Goal: Obtain resource: Obtain resource

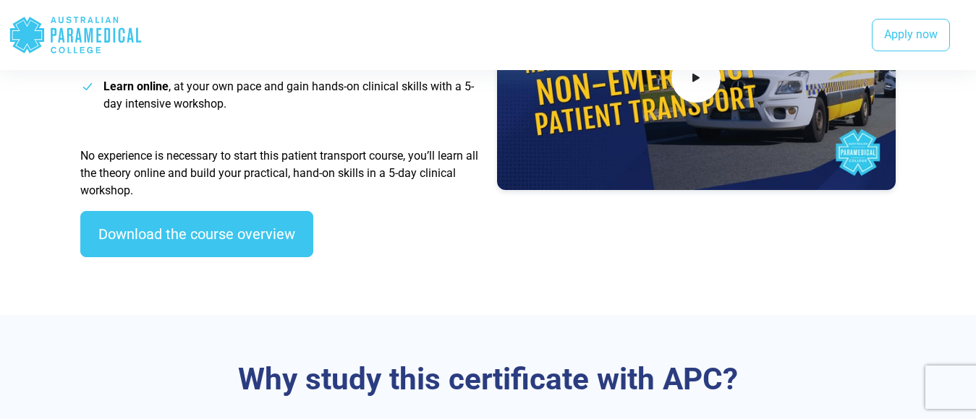
scroll to position [627, 0]
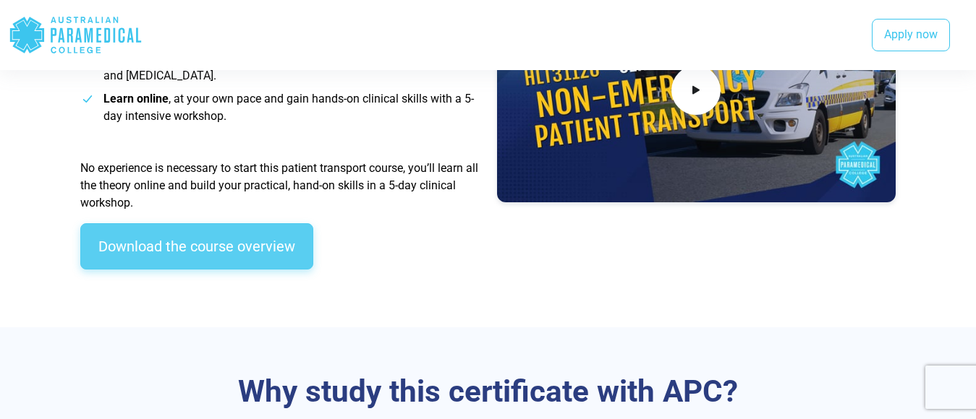
click at [268, 249] on link "Download the course overview" at bounding box center [196, 246] width 233 height 46
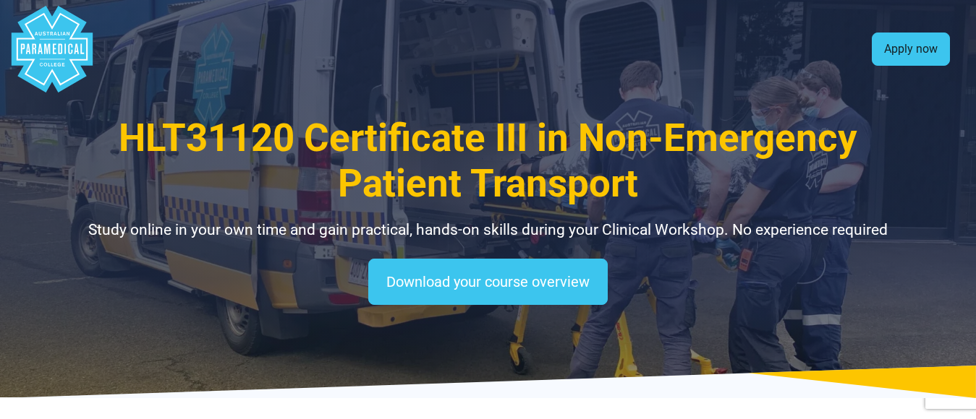
click at [890, 48] on link "Apply now" at bounding box center [910, 49] width 78 height 33
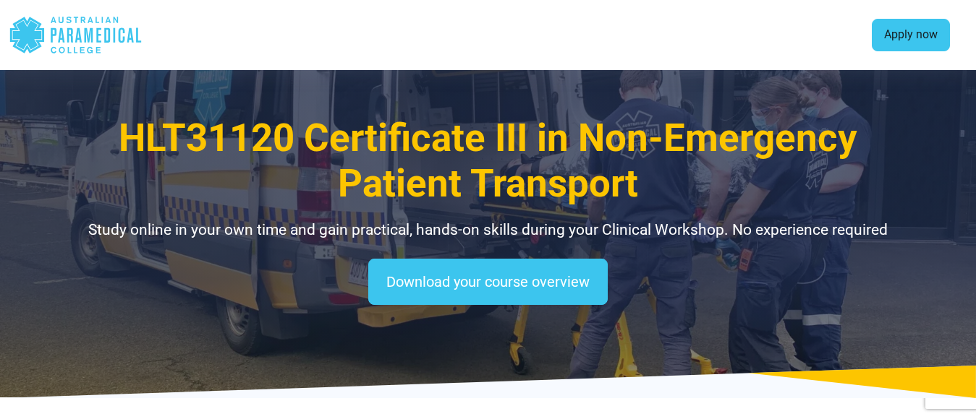
scroll to position [1284, 0]
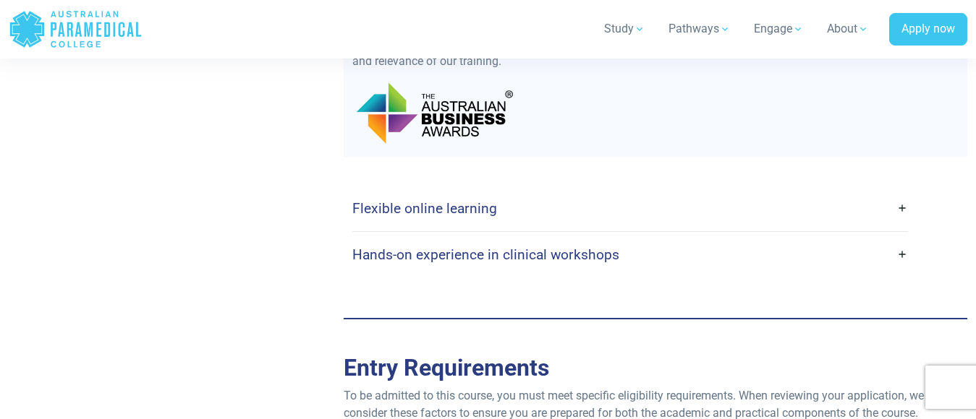
scroll to position [3343, 0]
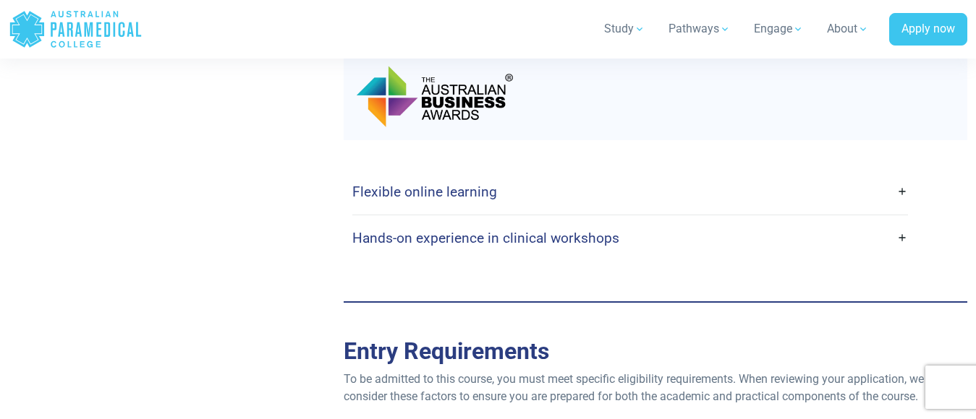
click at [900, 175] on link "Flexible online learning" at bounding box center [629, 192] width 555 height 34
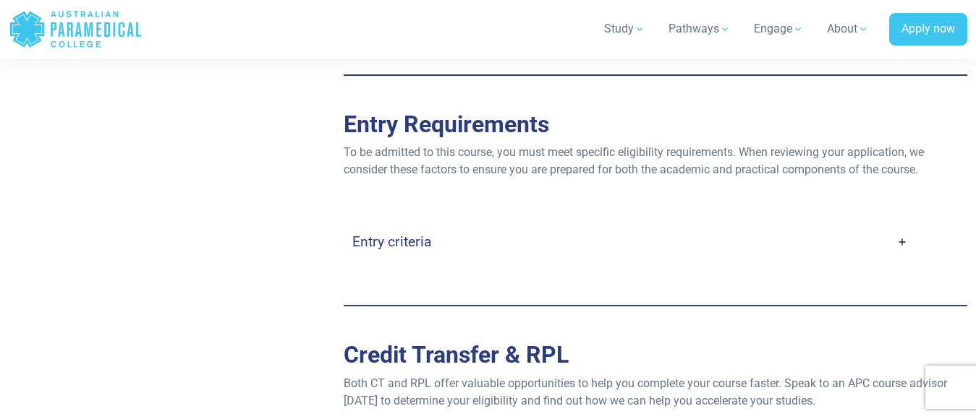
scroll to position [4141, 0]
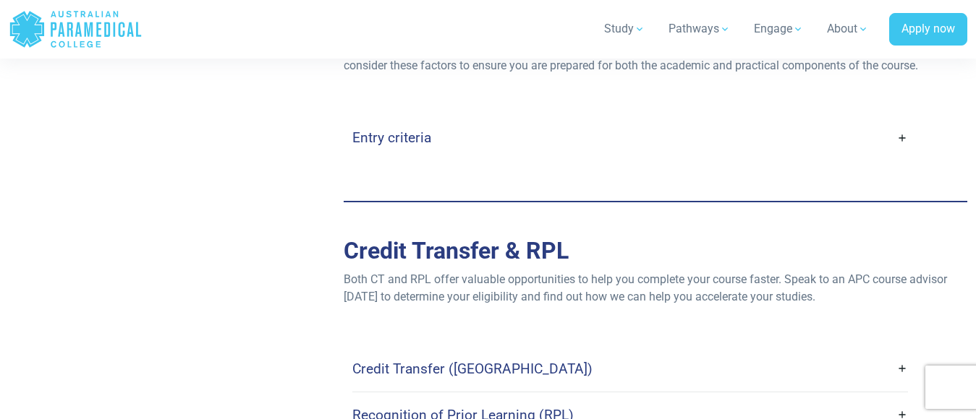
click at [896, 121] on link "Entry criteria" at bounding box center [629, 138] width 555 height 34
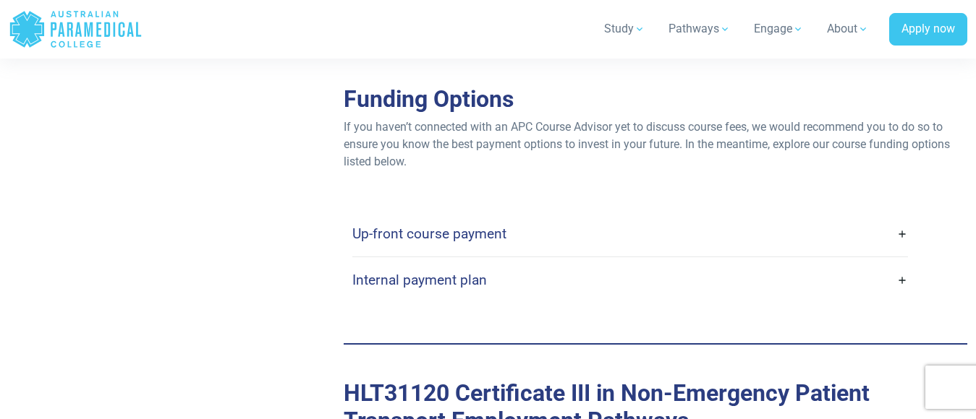
scroll to position [5050, 0]
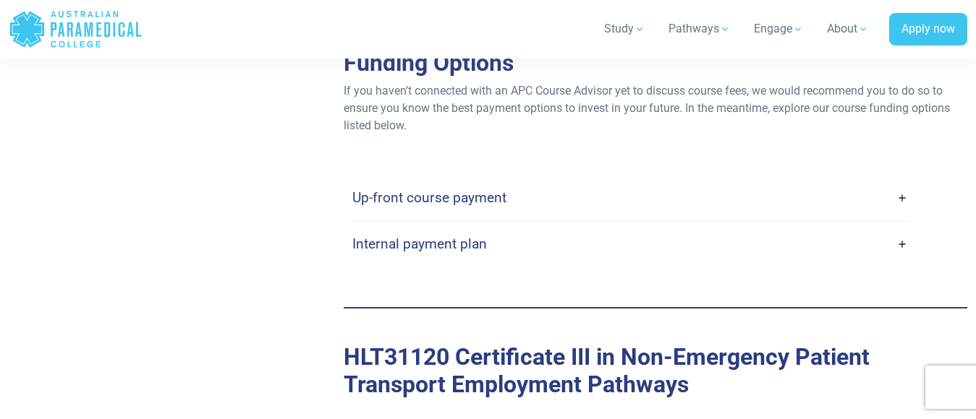
click at [902, 181] on link "Up-front course payment" at bounding box center [629, 198] width 555 height 34
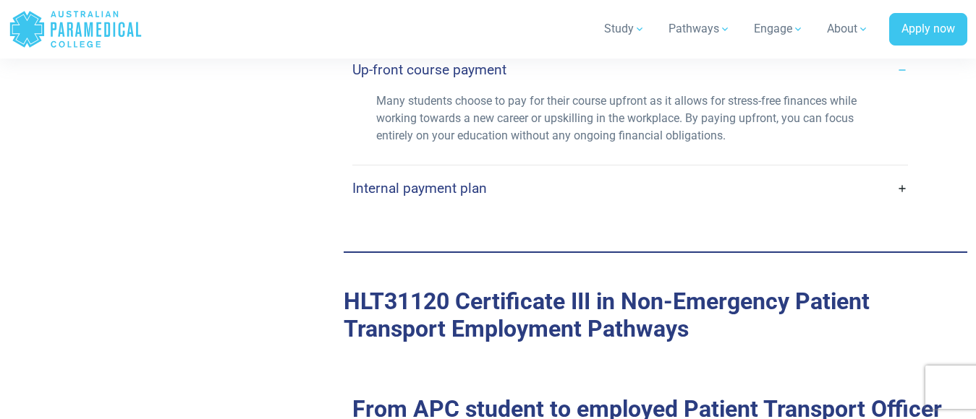
scroll to position [5196, 0]
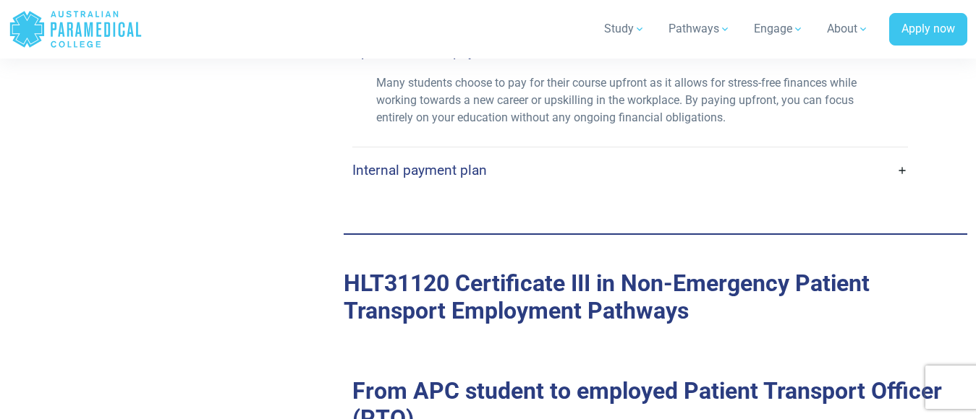
click at [897, 153] on link "Internal payment plan" at bounding box center [629, 170] width 555 height 34
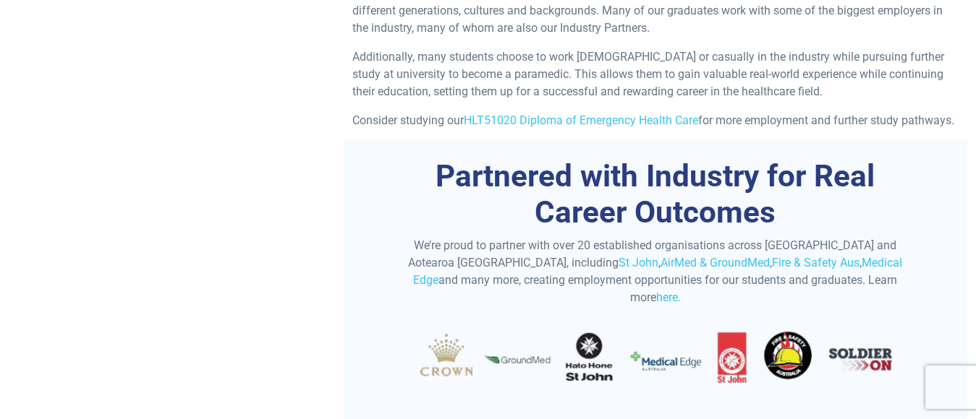
scroll to position [0, 0]
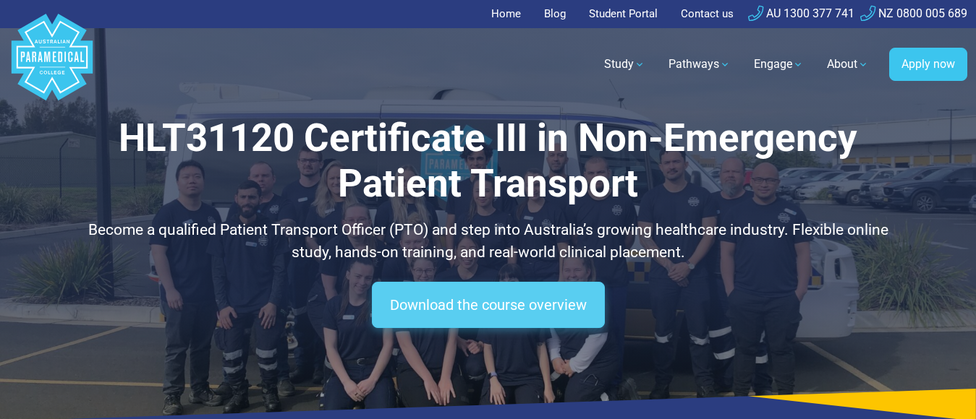
click at [412, 300] on link "Download the course overview" at bounding box center [488, 305] width 233 height 46
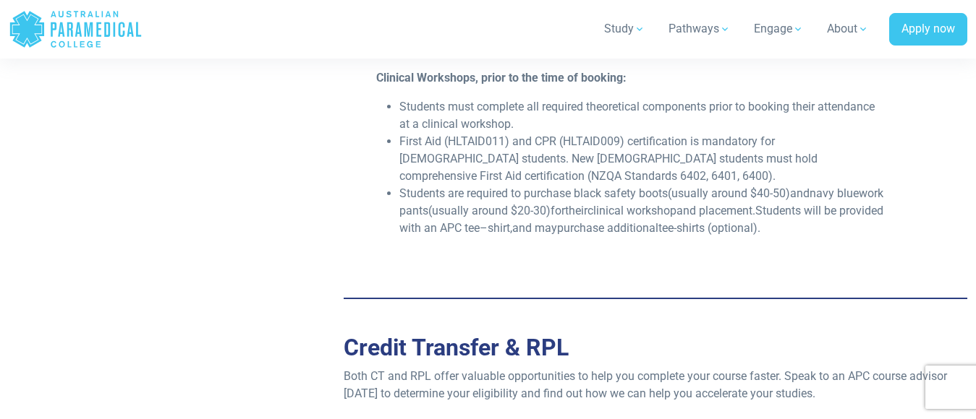
scroll to position [4506, 0]
